Goal: Navigation & Orientation: Find specific page/section

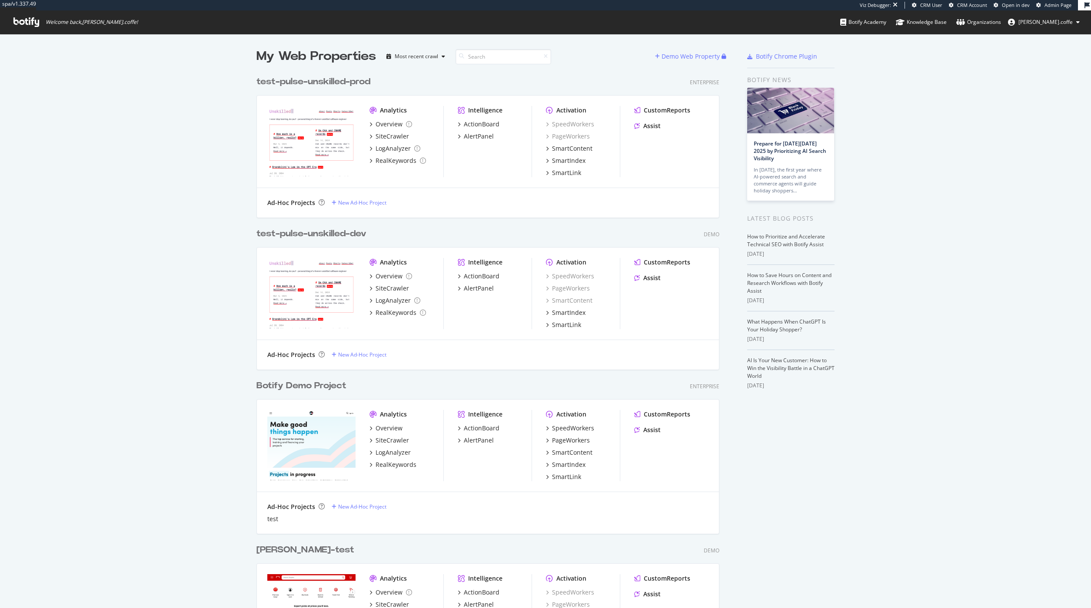
scroll to position [602, 1078]
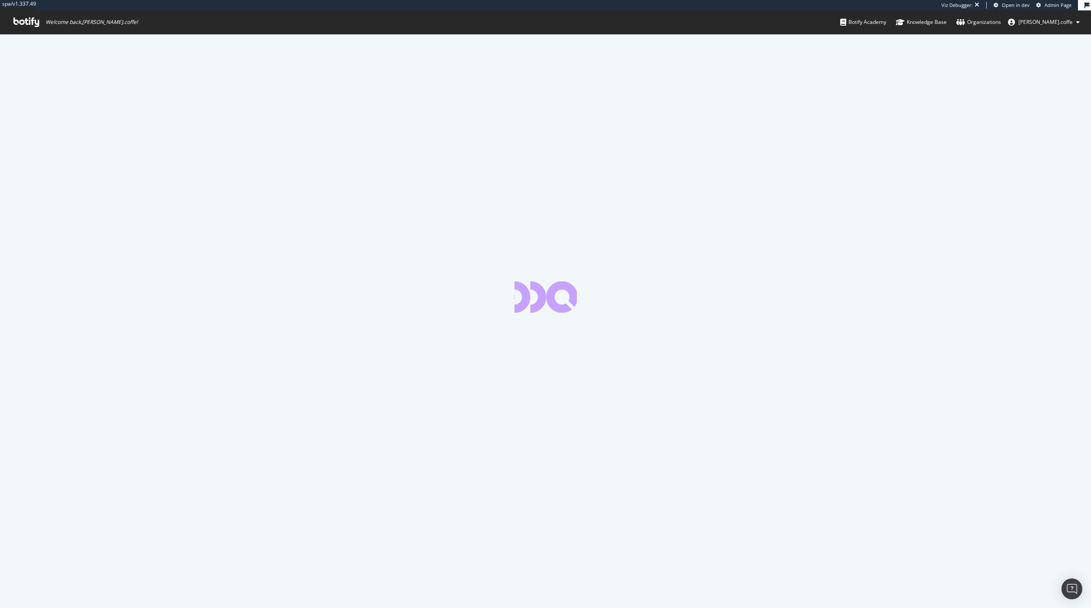
click at [236, 110] on div at bounding box center [545, 321] width 1091 height 575
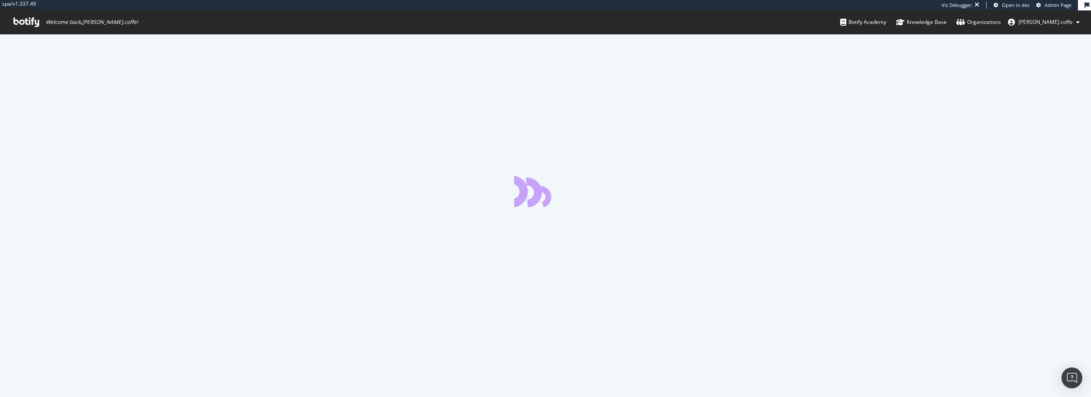
click at [414, 187] on div at bounding box center [545, 215] width 1091 height 363
click at [228, 148] on div at bounding box center [545, 215] width 1091 height 363
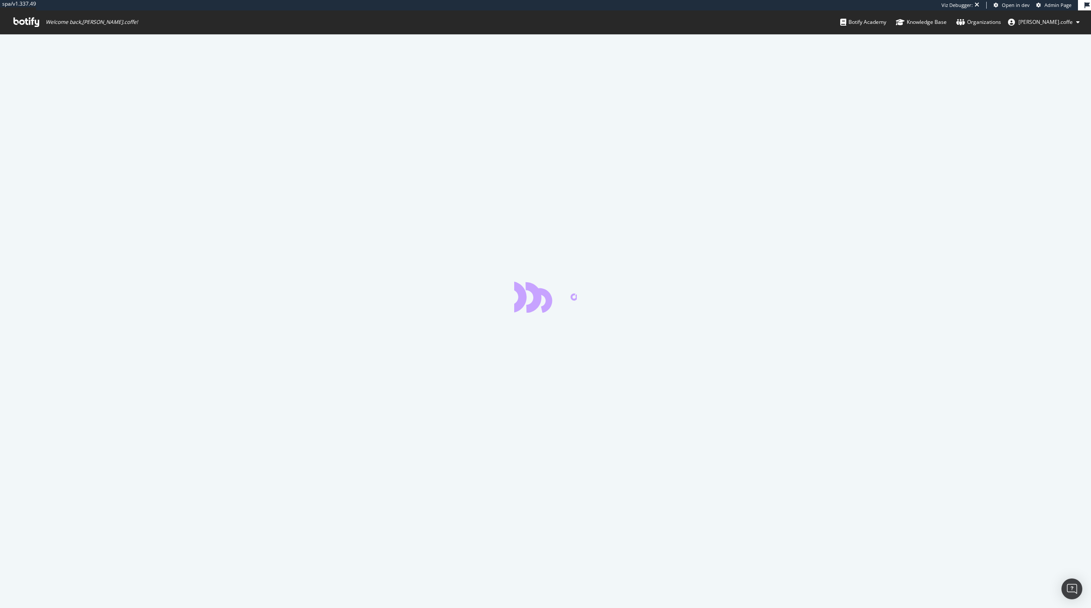
click at [269, 170] on div at bounding box center [545, 321] width 1091 height 575
click at [329, 221] on div at bounding box center [545, 321] width 1091 height 575
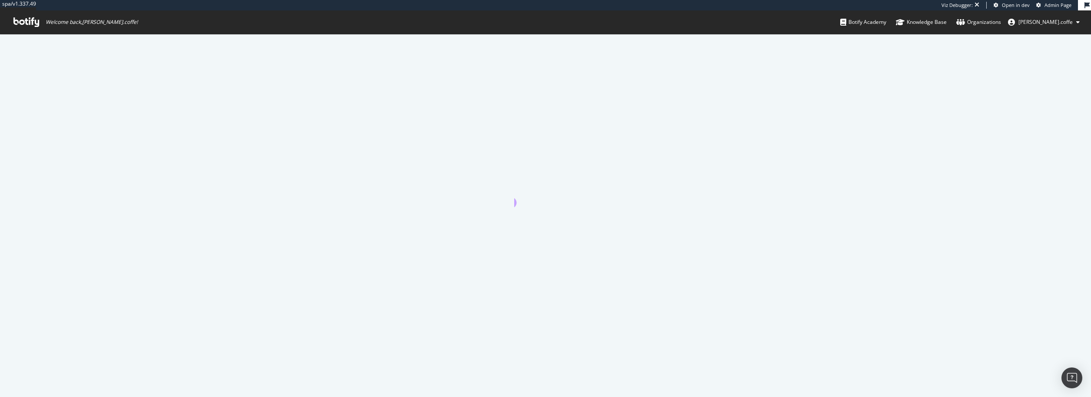
click at [428, 183] on div at bounding box center [545, 215] width 1091 height 363
click at [190, 196] on div "Track HTML changes across your site with custom HTML extracts" at bounding box center [545, 215] width 1091 height 363
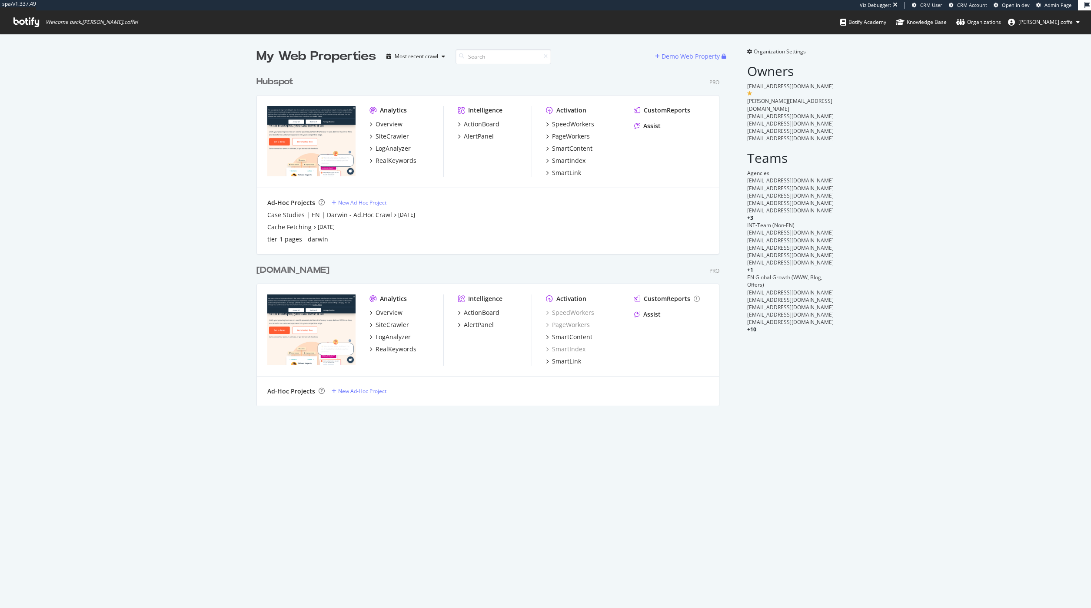
scroll to position [602, 1078]
